Goal: Task Accomplishment & Management: Manage account settings

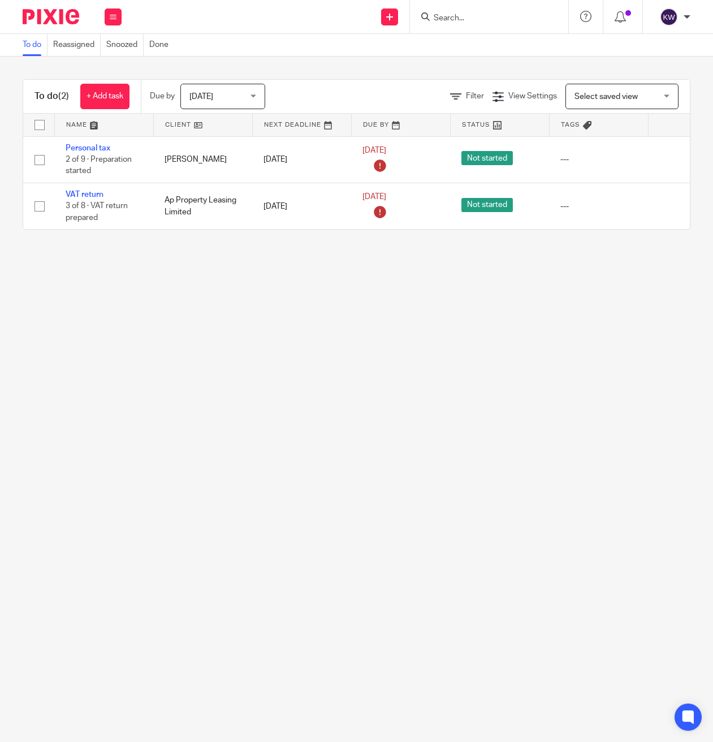
click at [473, 14] on input "Search" at bounding box center [484, 19] width 102 height 10
click at [474, 18] on input "Search" at bounding box center [484, 19] width 102 height 10
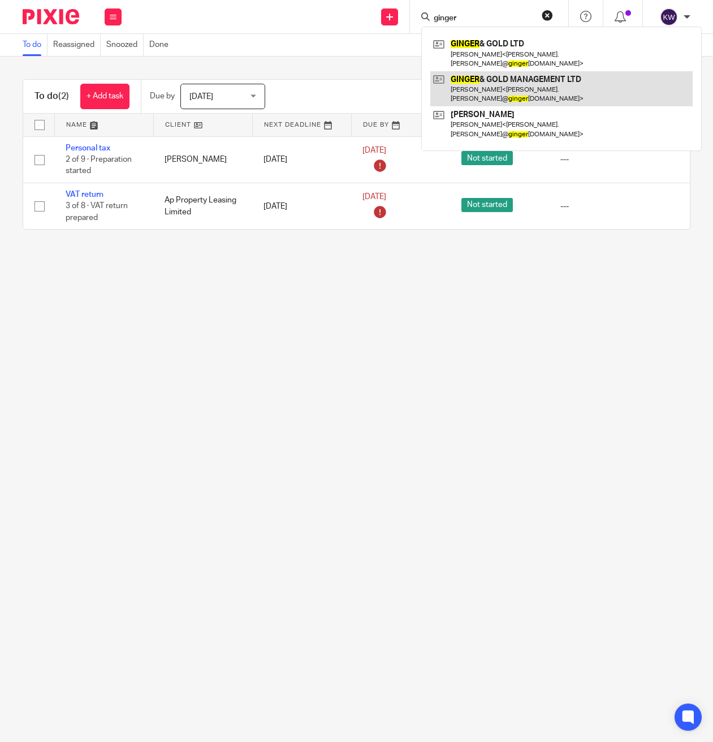
type input "ginger"
click at [513, 71] on link at bounding box center [561, 88] width 262 height 35
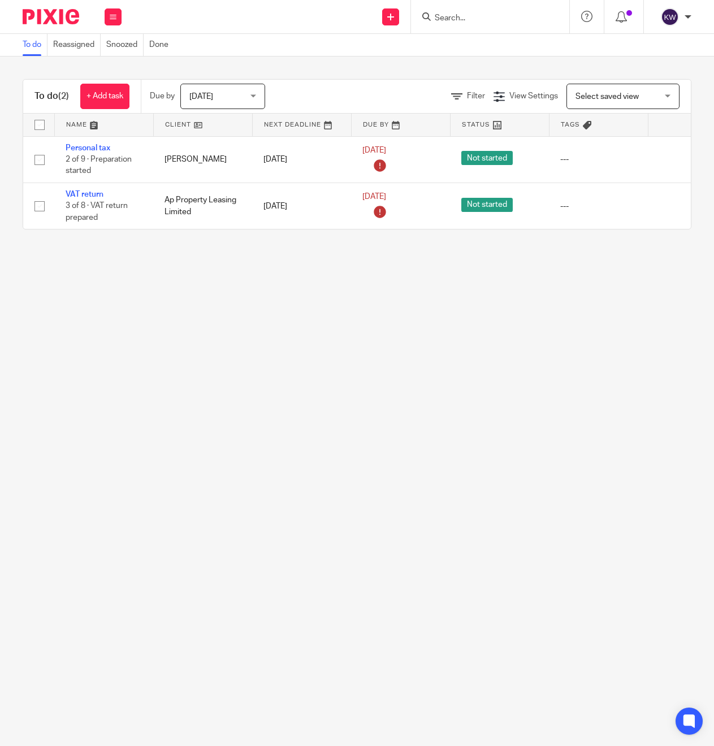
click at [460, 14] on input "Search" at bounding box center [485, 19] width 102 height 10
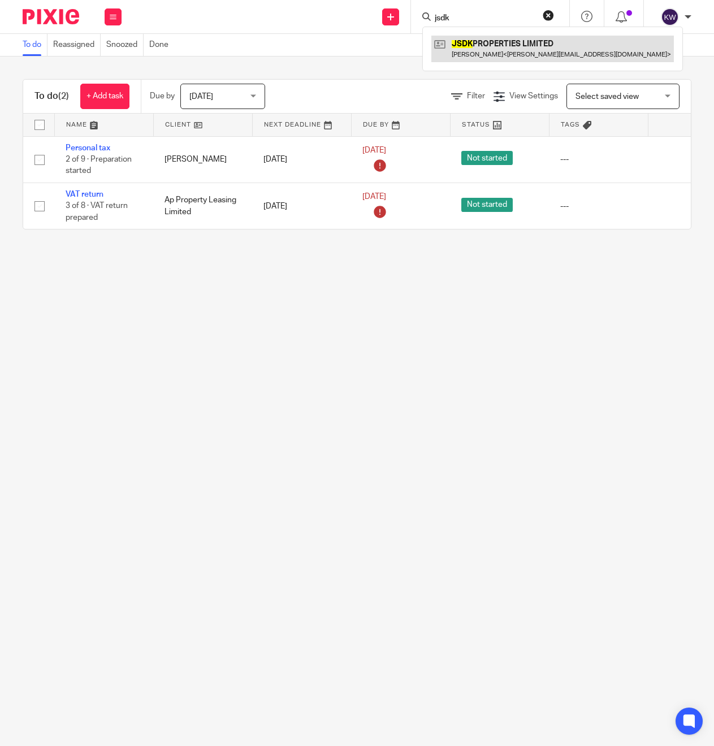
type input "jsdk"
click at [474, 45] on link at bounding box center [552, 49] width 243 height 26
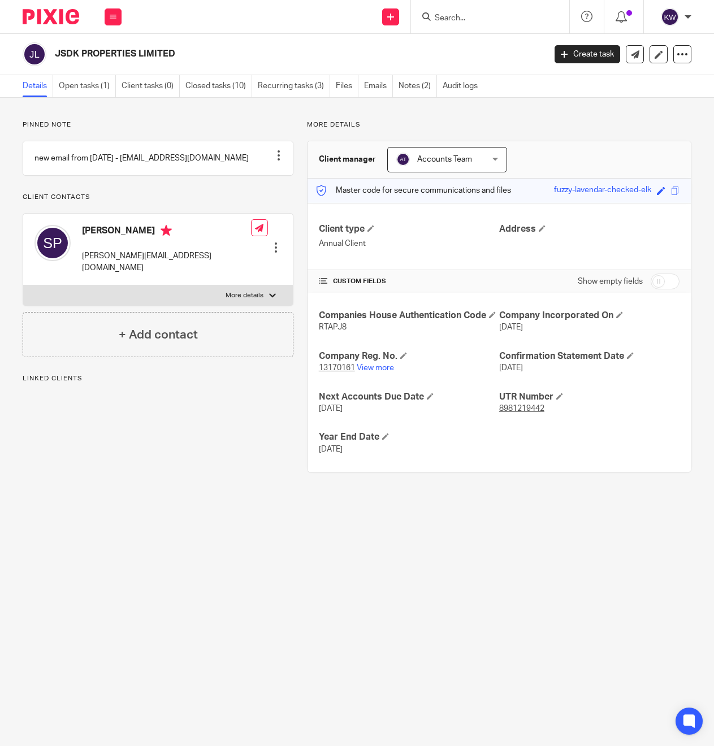
click at [140, 55] on h2 "JSDK PROPERTIES LIMITED" at bounding box center [248, 54] width 386 height 12
click at [147, 55] on h2 "JSDK PROPERTIES LIMITED" at bounding box center [248, 54] width 386 height 12
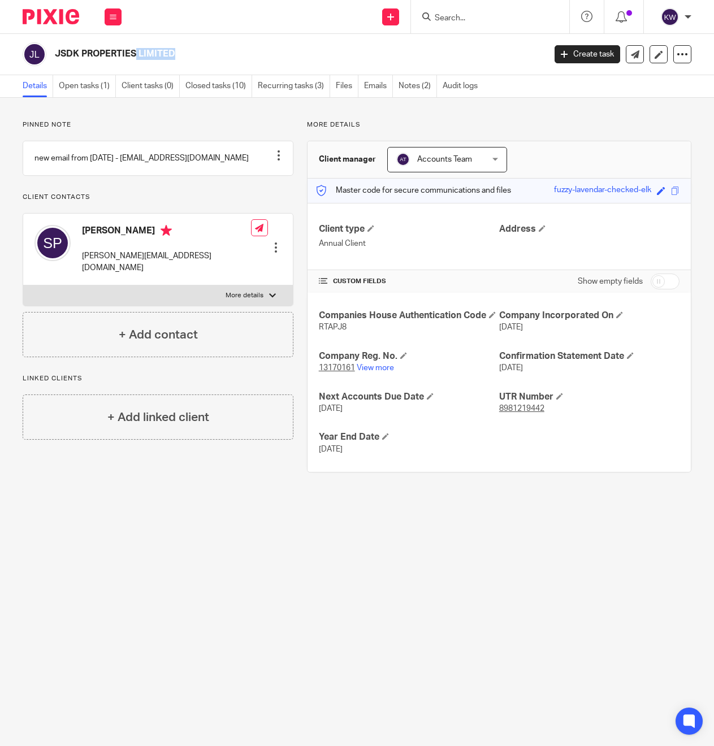
click at [147, 55] on h2 "JSDK PROPERTIES LIMITED" at bounding box center [248, 54] width 386 height 12
click at [122, 266] on p "sharnjit.p@gmail.com" at bounding box center [166, 262] width 169 height 23
copy div "sharnjit.p@gmail.com"
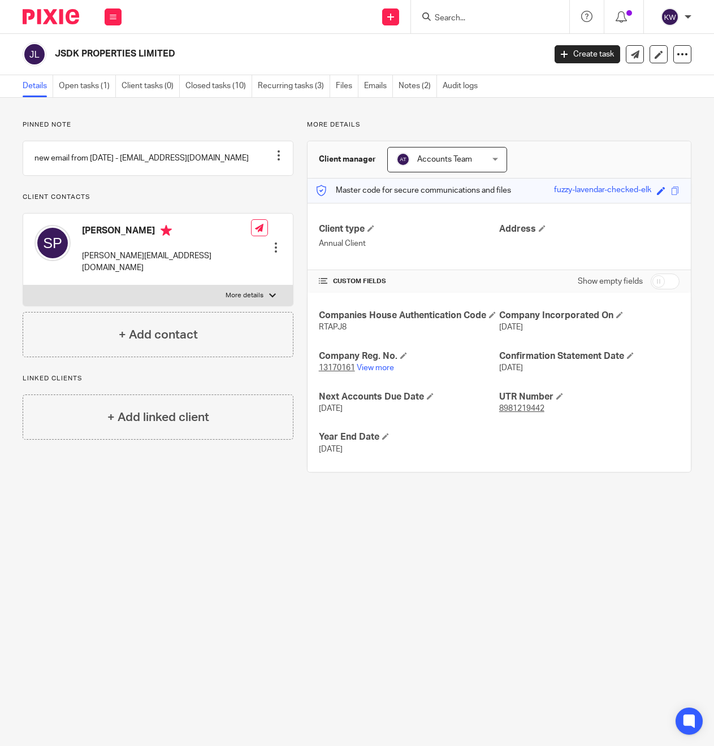
click at [477, 18] on input "Search" at bounding box center [485, 19] width 102 height 10
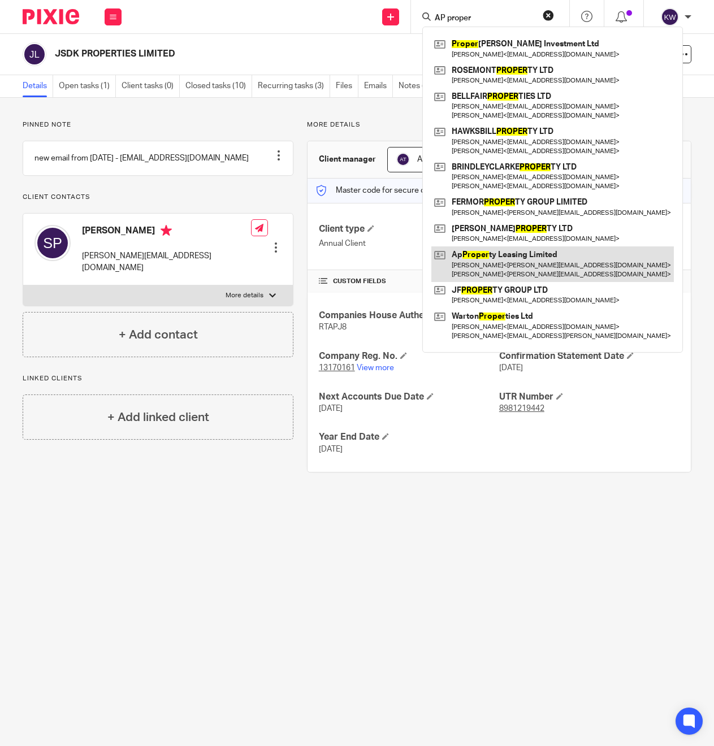
type input "AP proper"
click at [494, 262] on link at bounding box center [552, 264] width 243 height 35
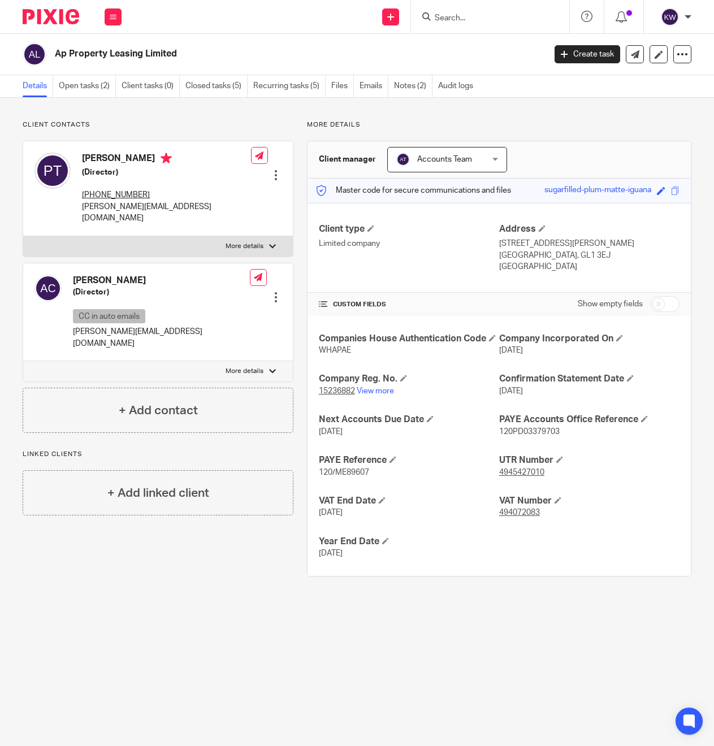
click at [96, 53] on h2 "Ap Property Leasing Limited" at bounding box center [248, 54] width 386 height 12
copy main "Ap Property Leasing Limited Create task Update from Companies House Export data…"
click at [487, 22] on input "Search" at bounding box center [485, 19] width 102 height 10
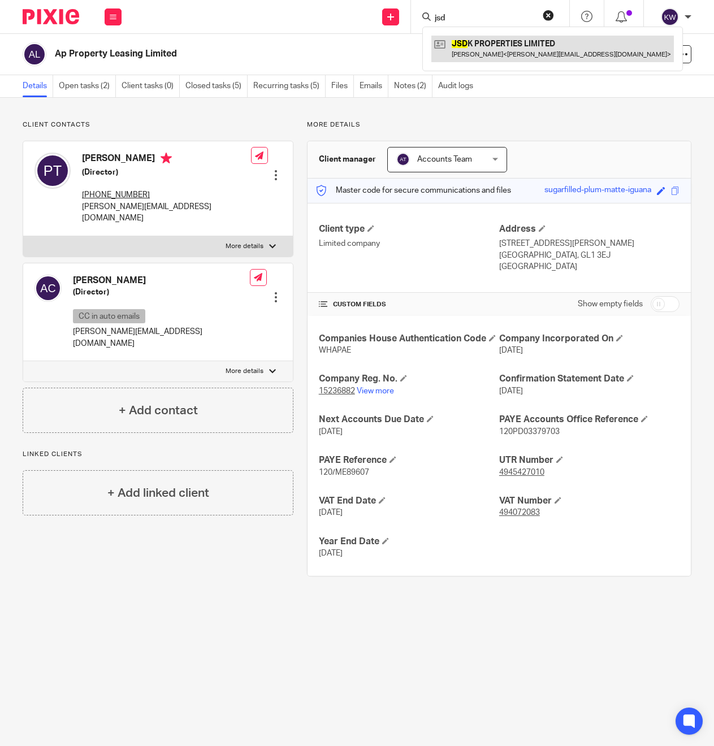
type input "jsd"
click at [500, 48] on link at bounding box center [552, 49] width 243 height 26
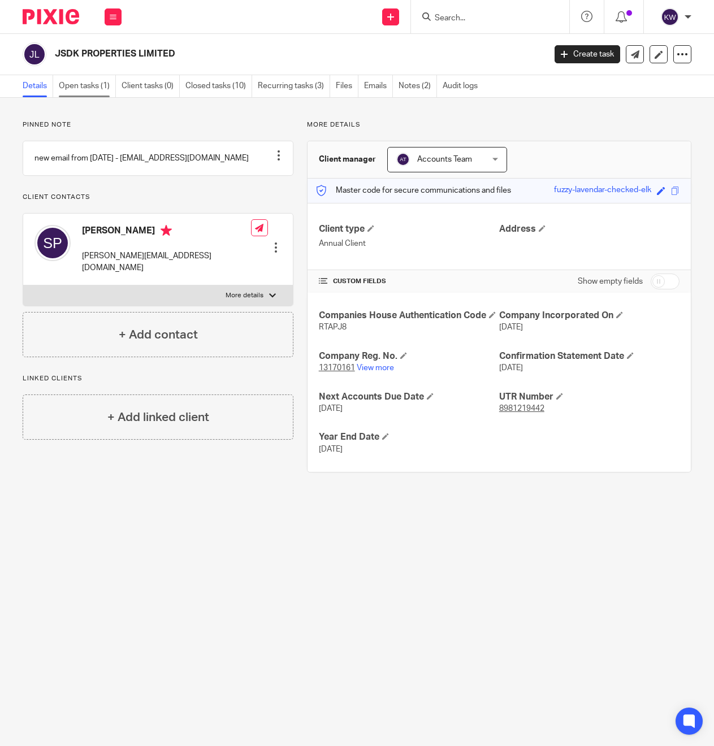
click at [75, 89] on link "Open tasks (1)" at bounding box center [87, 86] width 57 height 22
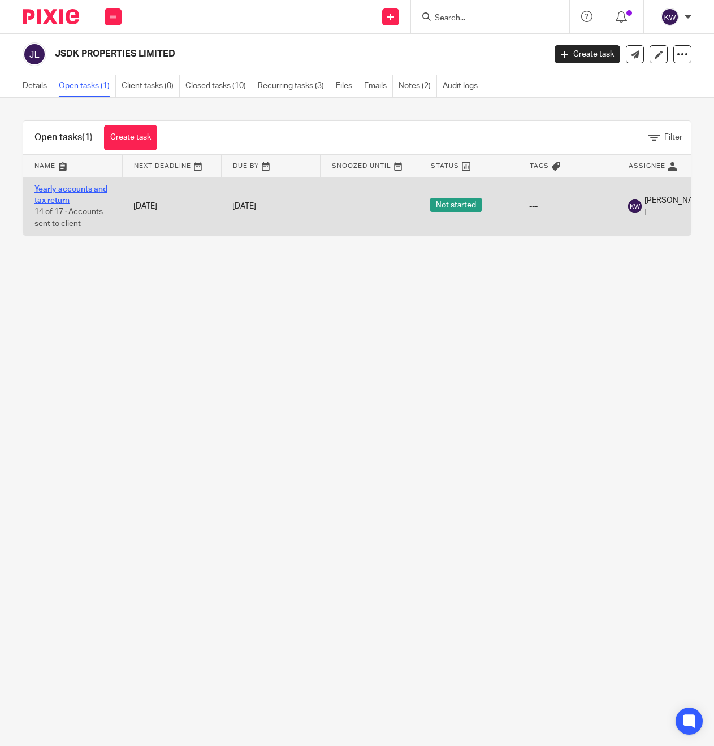
click at [54, 195] on link "Yearly accounts and tax return" at bounding box center [70, 194] width 73 height 19
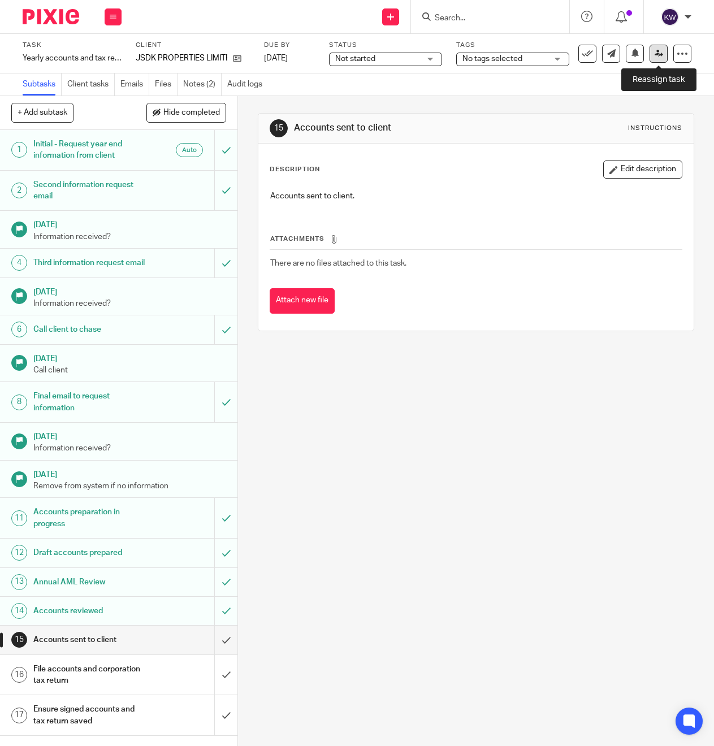
click at [656, 59] on link at bounding box center [659, 54] width 18 height 18
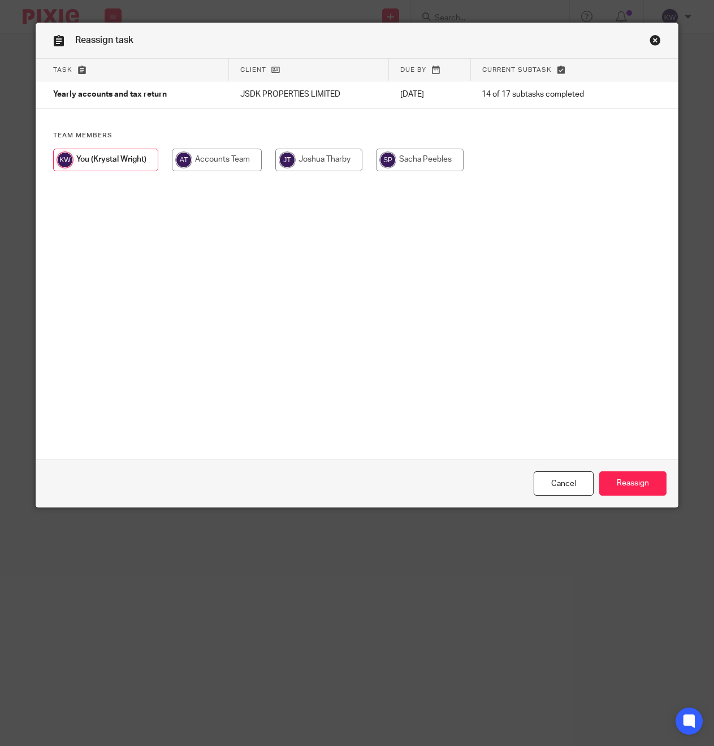
click at [431, 159] on input "radio" at bounding box center [420, 160] width 88 height 23
radio input "true"
click at [640, 479] on input "Reassign" at bounding box center [632, 484] width 67 height 24
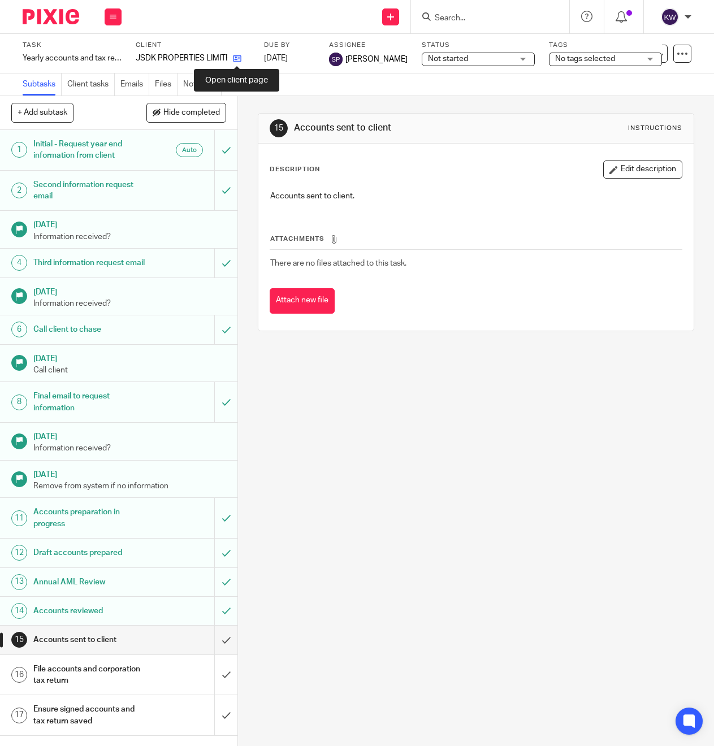
click at [240, 59] on icon at bounding box center [237, 58] width 8 height 8
